Goal: Transaction & Acquisition: Purchase product/service

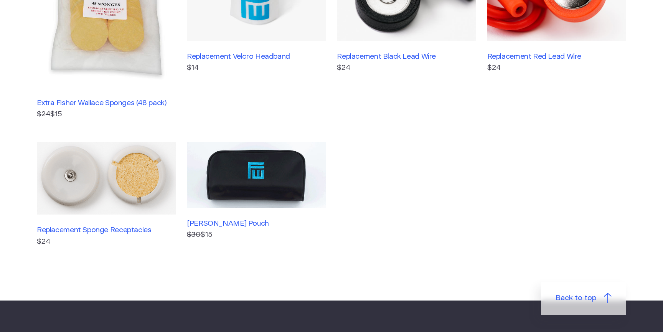
scroll to position [261, 0]
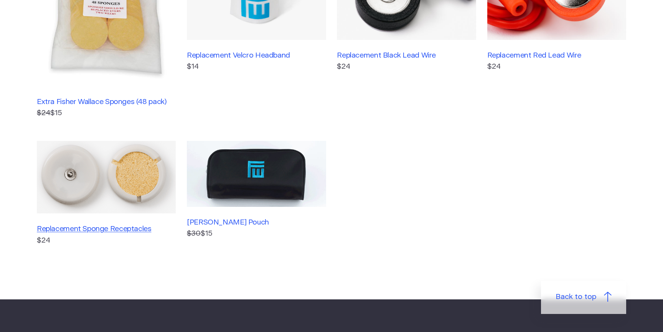
click at [88, 228] on h3 "Replacement Sponge Receptacles" at bounding box center [106, 228] width 139 height 9
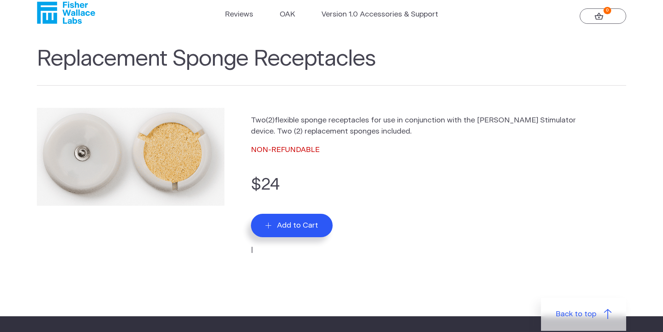
scroll to position [17, 0]
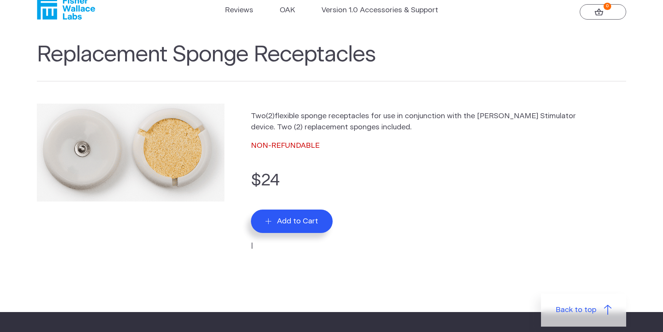
click at [270, 224] on icon "submit" at bounding box center [269, 221] width 6 height 6
click at [284, 221] on span "Add to Cart" at bounding box center [297, 221] width 41 height 9
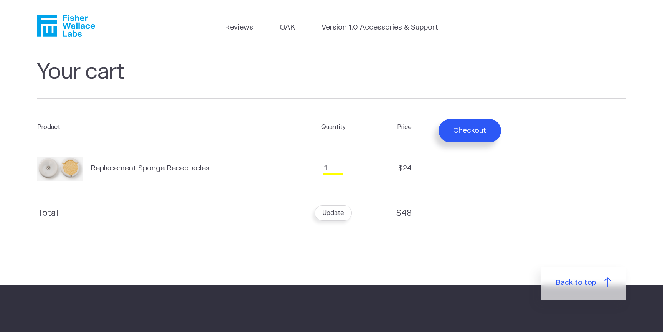
type input "1"
click at [338, 170] on input "1" at bounding box center [333, 168] width 20 height 10
click at [327, 215] on button "Update" at bounding box center [333, 212] width 37 height 15
click at [395, 58] on section "Your cart Product Quantity Price Replacement Sponge Receptacles Quantity 1 $24 …" at bounding box center [331, 168] width 663 height 233
click at [465, 130] on button "Checkout" at bounding box center [470, 130] width 63 height 23
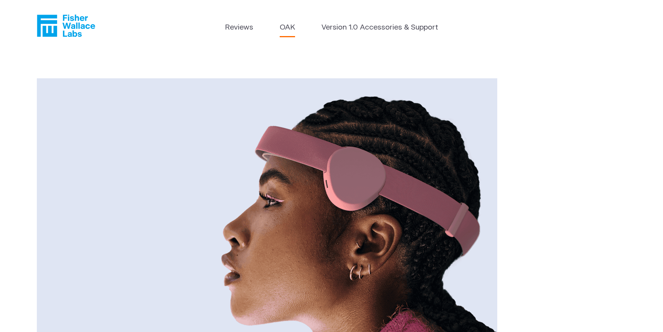
click at [79, 25] on icon "Fisher Wallace" at bounding box center [69, 26] width 53 height 22
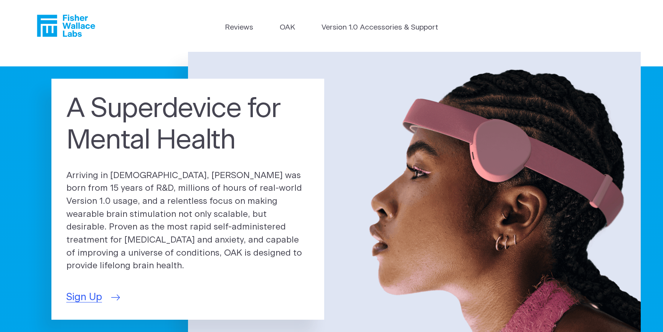
click at [84, 290] on span "Sign Up" at bounding box center [84, 297] width 36 height 15
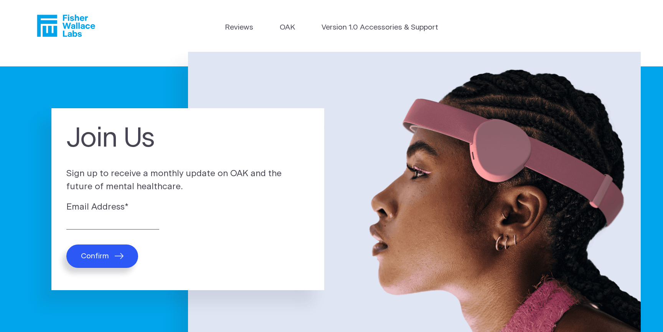
click at [158, 40] on header "Reviews [GEOGRAPHIC_DATA] Version 1.0 Accessories & Support" at bounding box center [331, 26] width 663 height 52
